Goal: Task Accomplishment & Management: Use online tool/utility

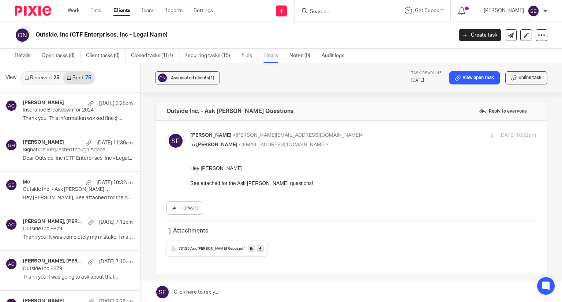
scroll to position [20, 0]
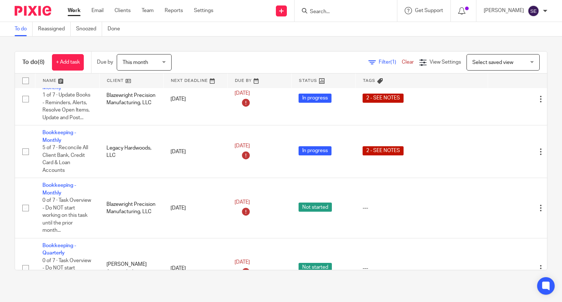
scroll to position [142, 0]
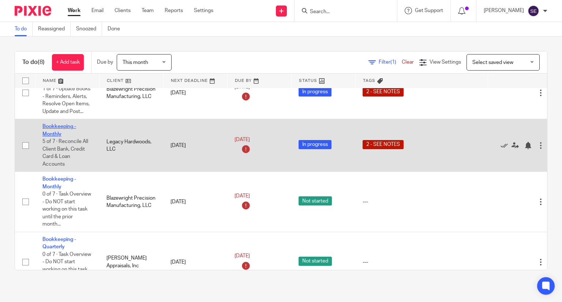
click at [43, 127] on link "Bookkeeping - Monthly" at bounding box center [59, 130] width 34 height 12
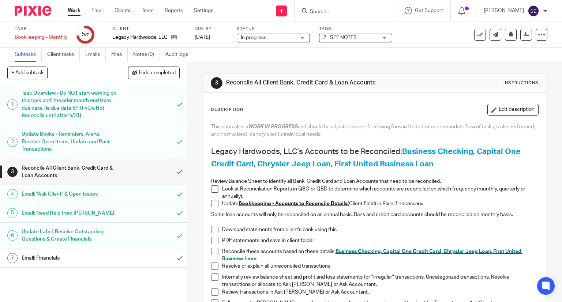
click at [75, 13] on link "Work" at bounding box center [74, 10] width 13 height 7
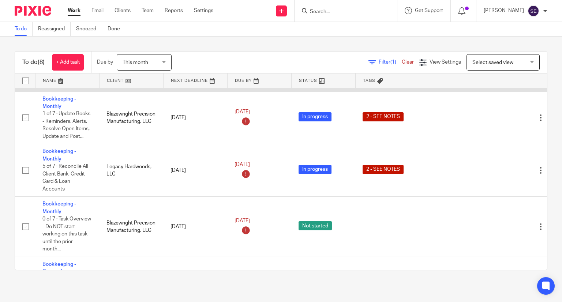
scroll to position [119, 0]
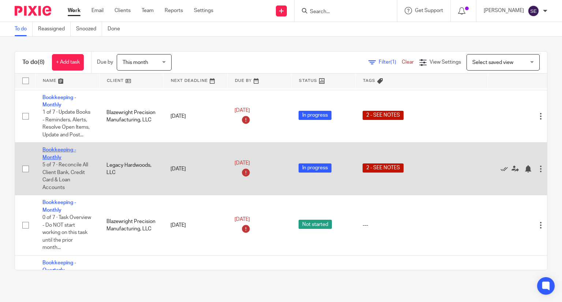
click at [53, 151] on link "Bookkeeping - Monthly" at bounding box center [59, 154] width 34 height 12
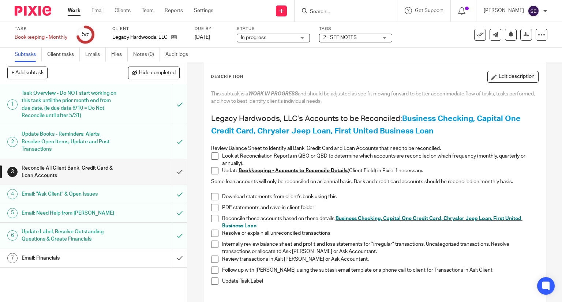
scroll to position [33, 0]
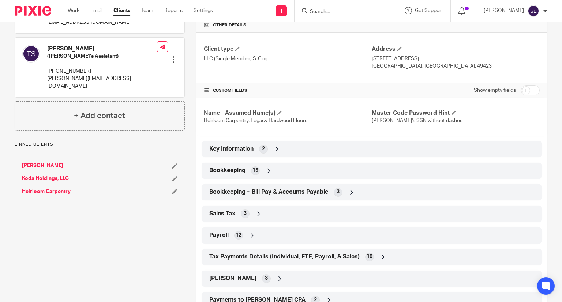
scroll to position [180, 0]
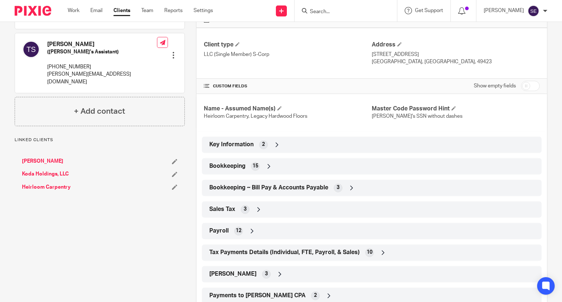
click at [277, 161] on div "Bookkeeping 15" at bounding box center [372, 166] width 329 height 12
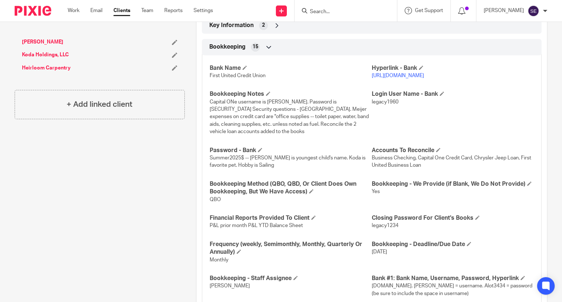
scroll to position [300, 0]
click at [424, 73] on link "https://www.itsme247.com/135/authentication/username" at bounding box center [398, 75] width 52 height 5
click at [379, 100] on span "legacy1960" at bounding box center [385, 101] width 27 height 5
copy span "legacy1960"
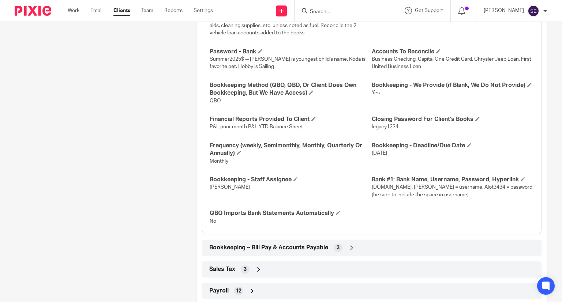
scroll to position [398, 0]
click at [372, 187] on span "chryslercapital.com. Andrew lotto = username. Alot3434 = password (be sure to i…" at bounding box center [452, 191] width 161 height 12
drag, startPoint x: 369, startPoint y: 187, endPoint x: 412, endPoint y: 186, distance: 42.8
click at [412, 186] on span "chryslercapital.com. Andrew lotto = username. Alot3434 = password (be sure to i…" at bounding box center [452, 191] width 161 height 12
copy span "chryslercapital.com"
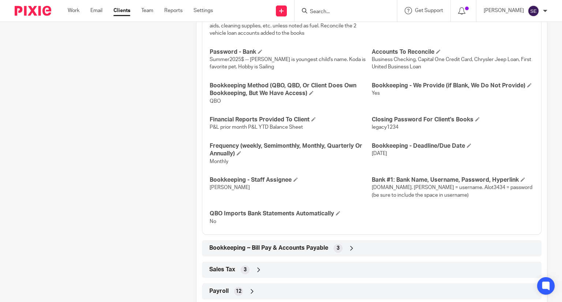
click at [439, 189] on span "chryslercapital.com. Andrew lotto = username. Alot3434 = password (be sure to i…" at bounding box center [452, 191] width 161 height 12
click at [426, 189] on span "chryslercapital.com. Andrew lotto = username. Alot3434 = password (be sure to i…" at bounding box center [452, 191] width 161 height 12
drag, startPoint x: 417, startPoint y: 189, endPoint x: 445, endPoint y: 187, distance: 27.9
click at [445, 187] on span "chryslercapital.com. Andrew lotto = username. Alot3434 = password (be sure to i…" at bounding box center [452, 191] width 161 height 12
copy span "Andrew lotto"
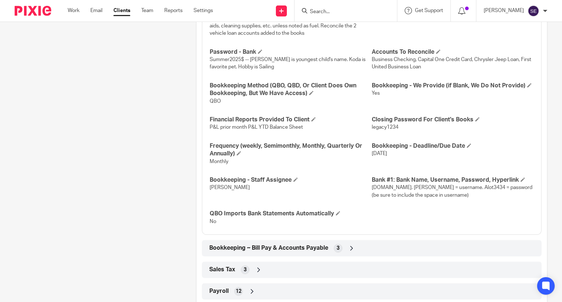
click at [486, 190] on p "chryslercapital.com. Andrew lotto = username. Alot3434 = password (be sure to i…" at bounding box center [453, 191] width 162 height 15
drag, startPoint x: 477, startPoint y: 186, endPoint x: 497, endPoint y: 188, distance: 19.9
click at [497, 188] on span "chryslercapital.com. Andrew lotto = username. Alot3434 = password (be sure to i…" at bounding box center [452, 191] width 161 height 12
copy span "Alot3434"
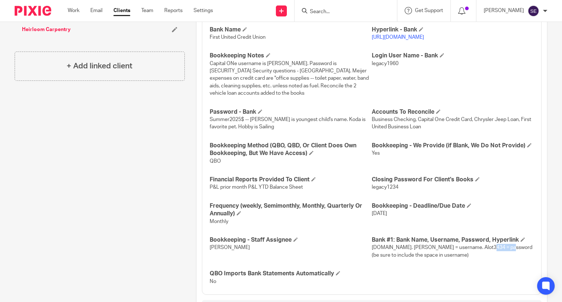
scroll to position [335, 0]
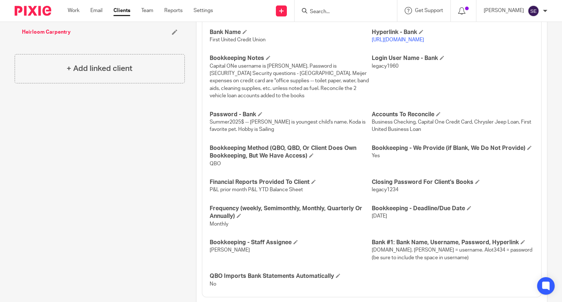
click at [276, 173] on div "Bank Name First United Credit Union Hyperlink - Bank https://www.itsme247.com/1…" at bounding box center [372, 156] width 340 height 284
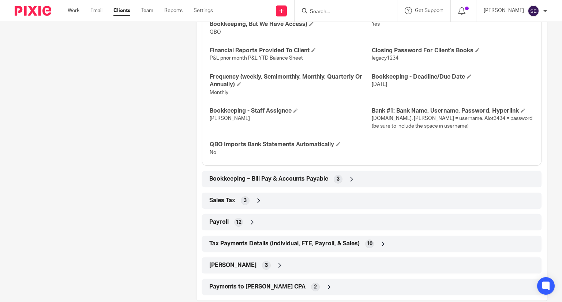
scroll to position [473, 0]
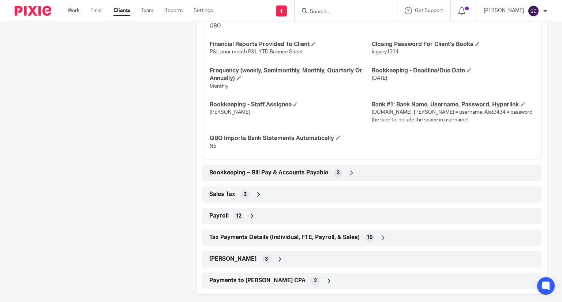
click at [274, 175] on span "Bookkeeping ~ Bill Pay & Accounts Payable" at bounding box center [268, 173] width 119 height 8
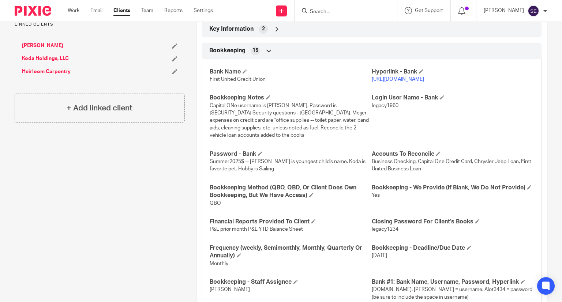
scroll to position [295, 0]
click at [419, 78] on link "https://www.itsme247.com/135/authentication/username" at bounding box center [398, 79] width 52 height 5
